Goal: Task Accomplishment & Management: Use online tool/utility

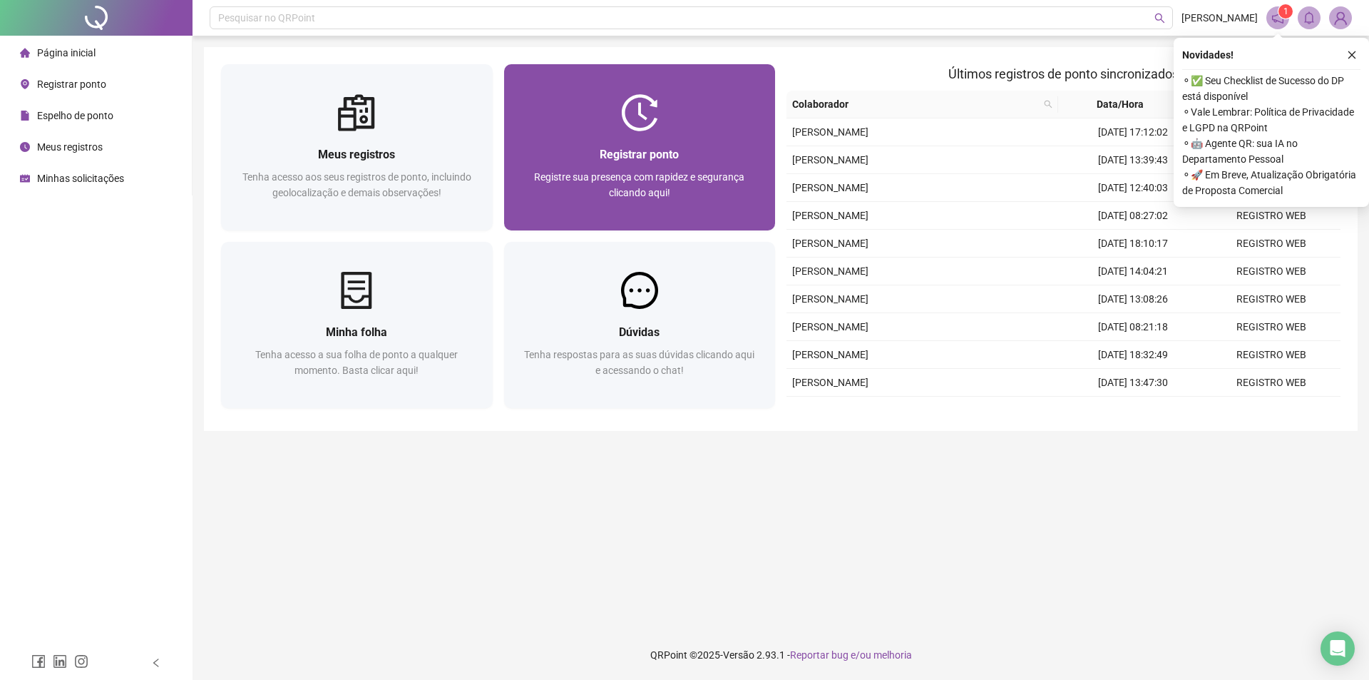
click at [643, 145] on div "Registrar ponto" at bounding box center [640, 154] width 238 height 18
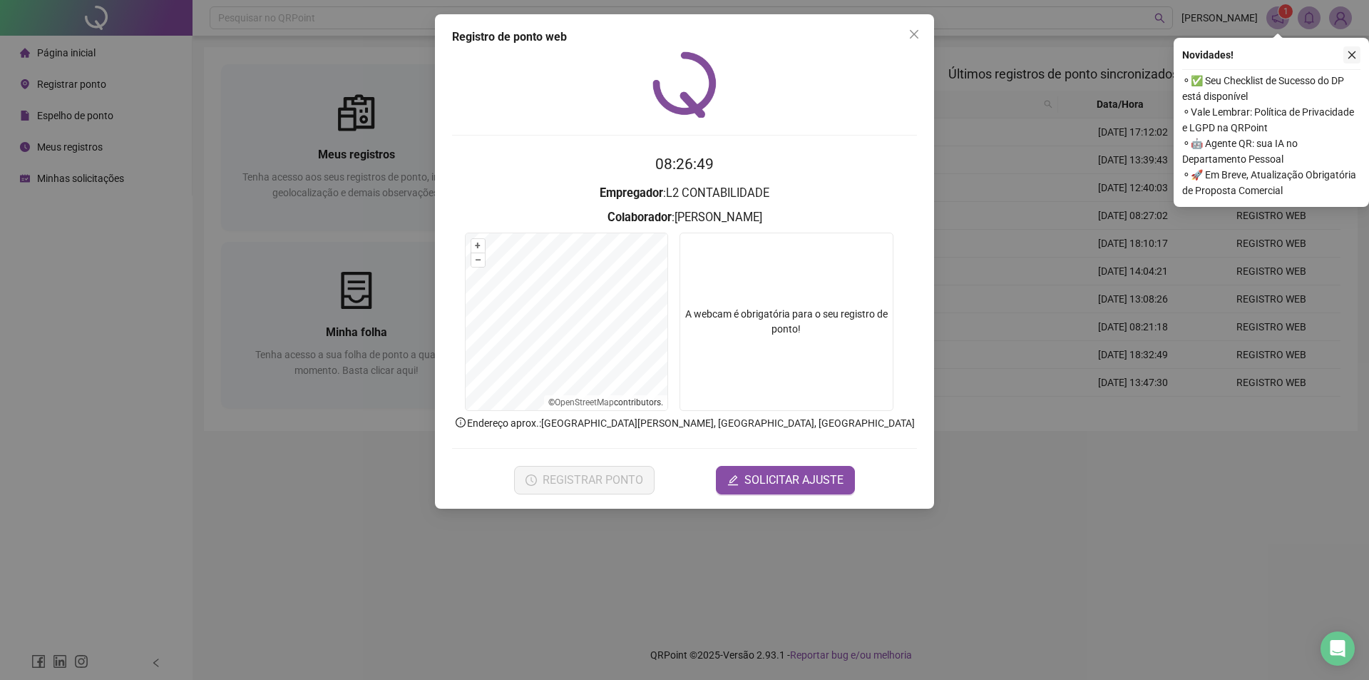
click at [1354, 54] on icon "close" at bounding box center [1352, 55] width 10 height 10
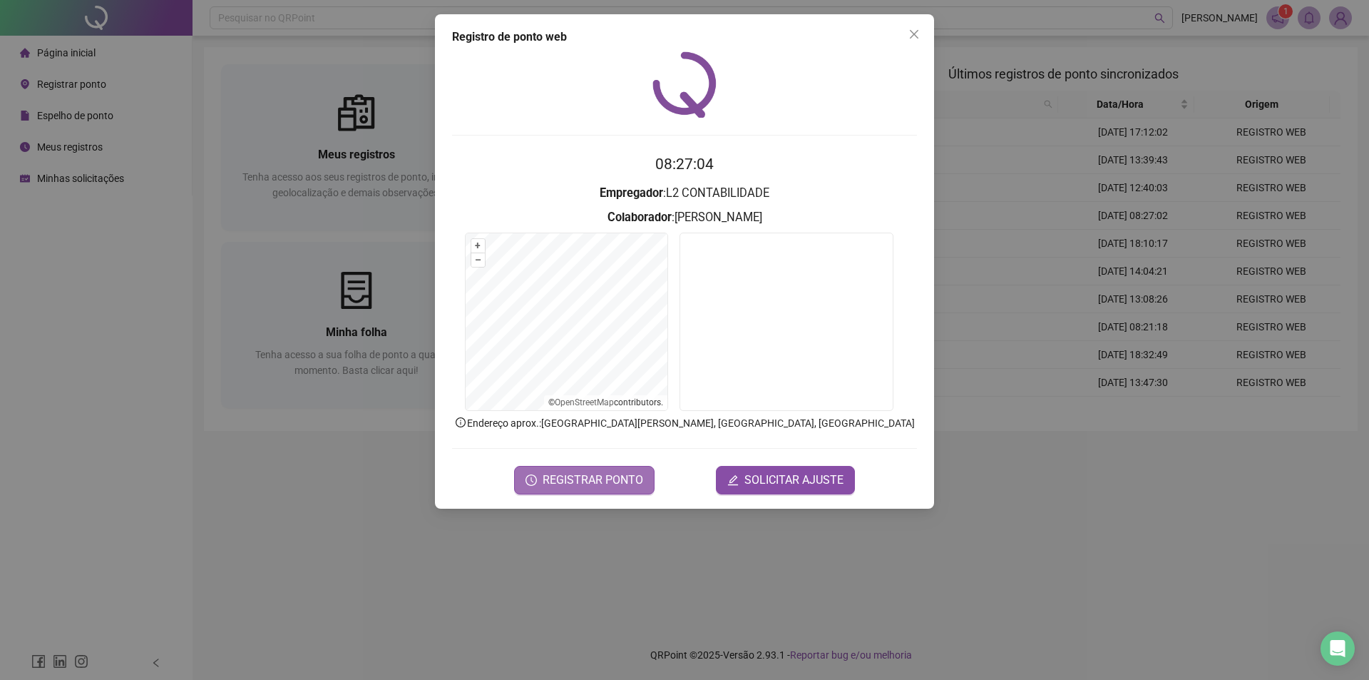
click at [572, 474] on span "REGISTRAR PONTO" at bounding box center [593, 479] width 101 height 17
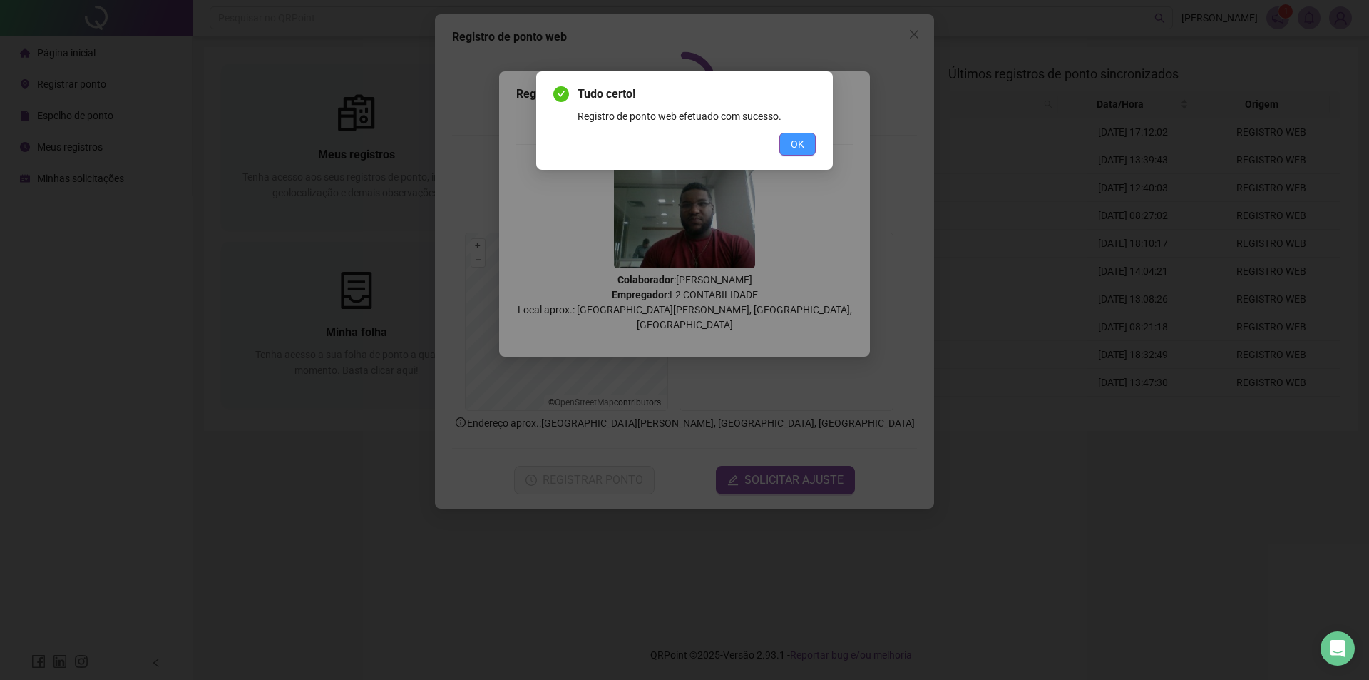
click at [793, 144] on span "OK" at bounding box center [798, 144] width 14 height 16
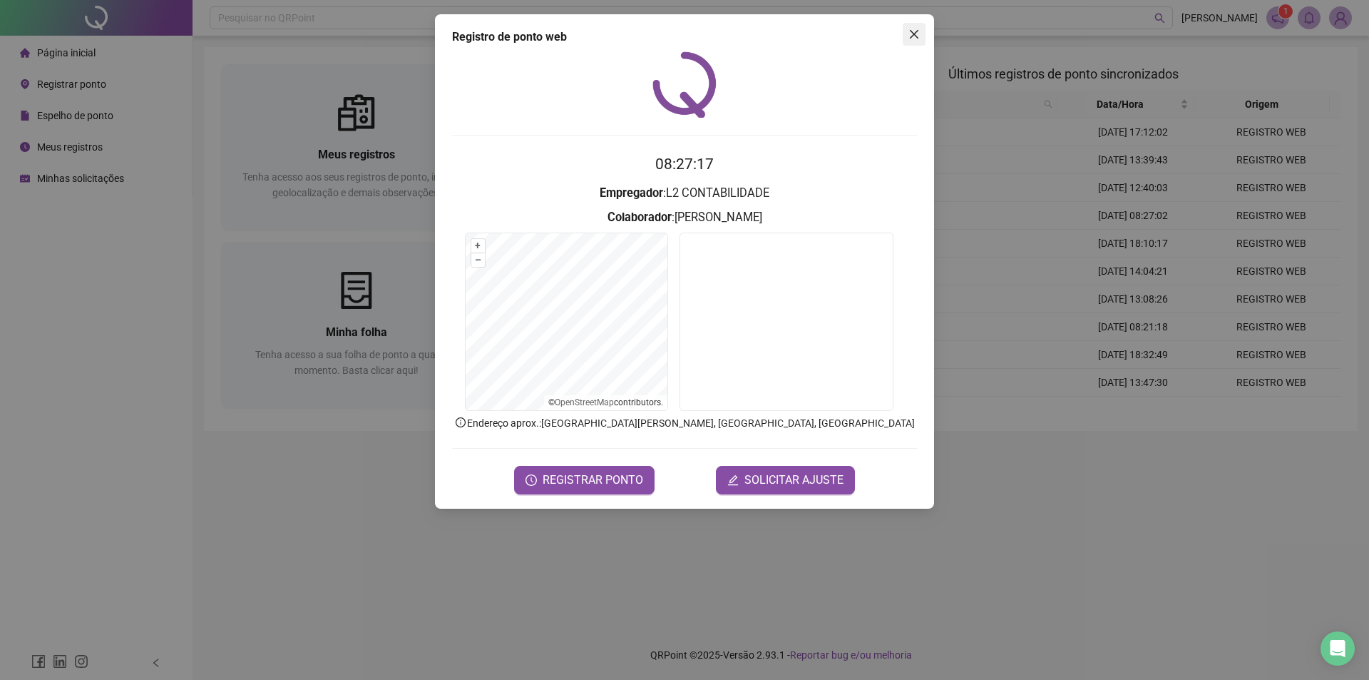
click at [913, 29] on icon "close" at bounding box center [914, 34] width 11 height 11
